Goal: Navigation & Orientation: Find specific page/section

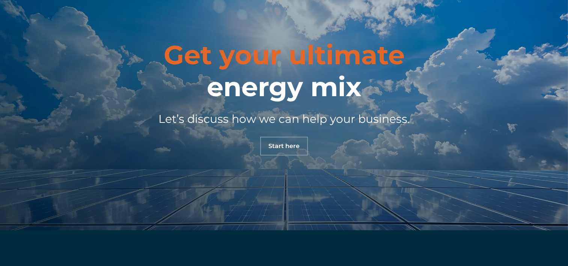
scroll to position [2562, 0]
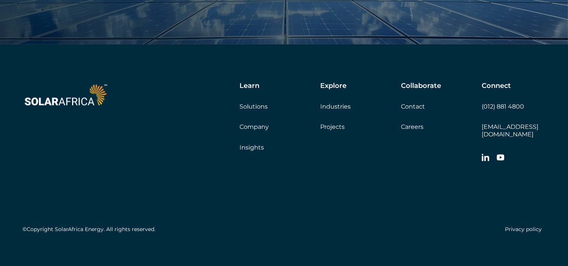
click at [340, 110] on div "Explore Industries Projects" at bounding box center [360, 106] width 81 height 49
click at [341, 107] on link "Industries" at bounding box center [335, 106] width 30 height 7
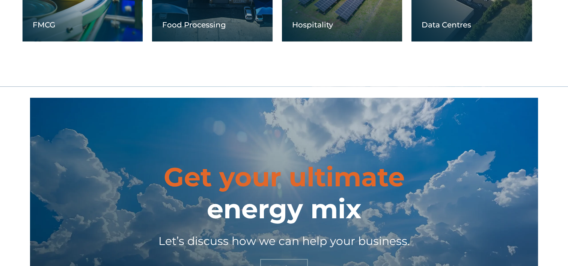
scroll to position [864, 0]
